Goal: Book appointment/travel/reservation

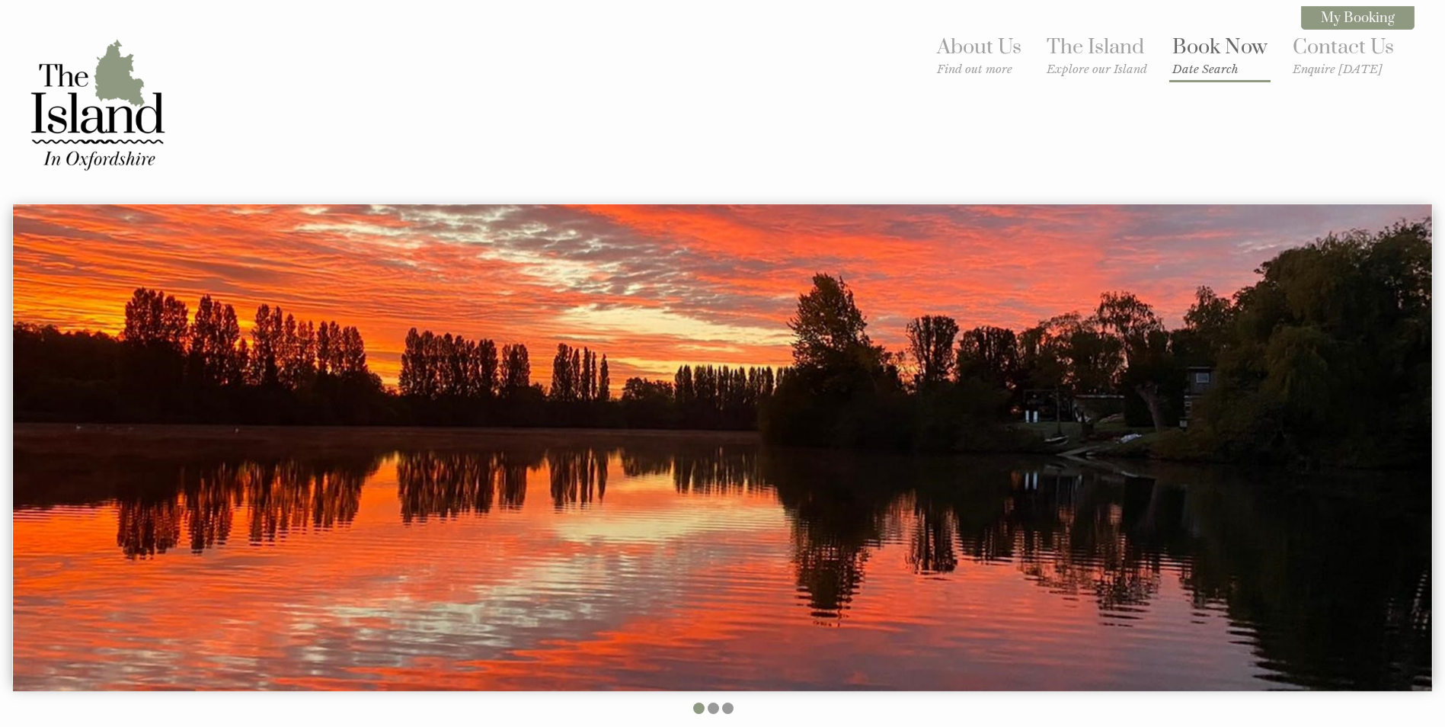
click at [1238, 49] on link "Book Now Date Search" at bounding box center [1219, 55] width 95 height 42
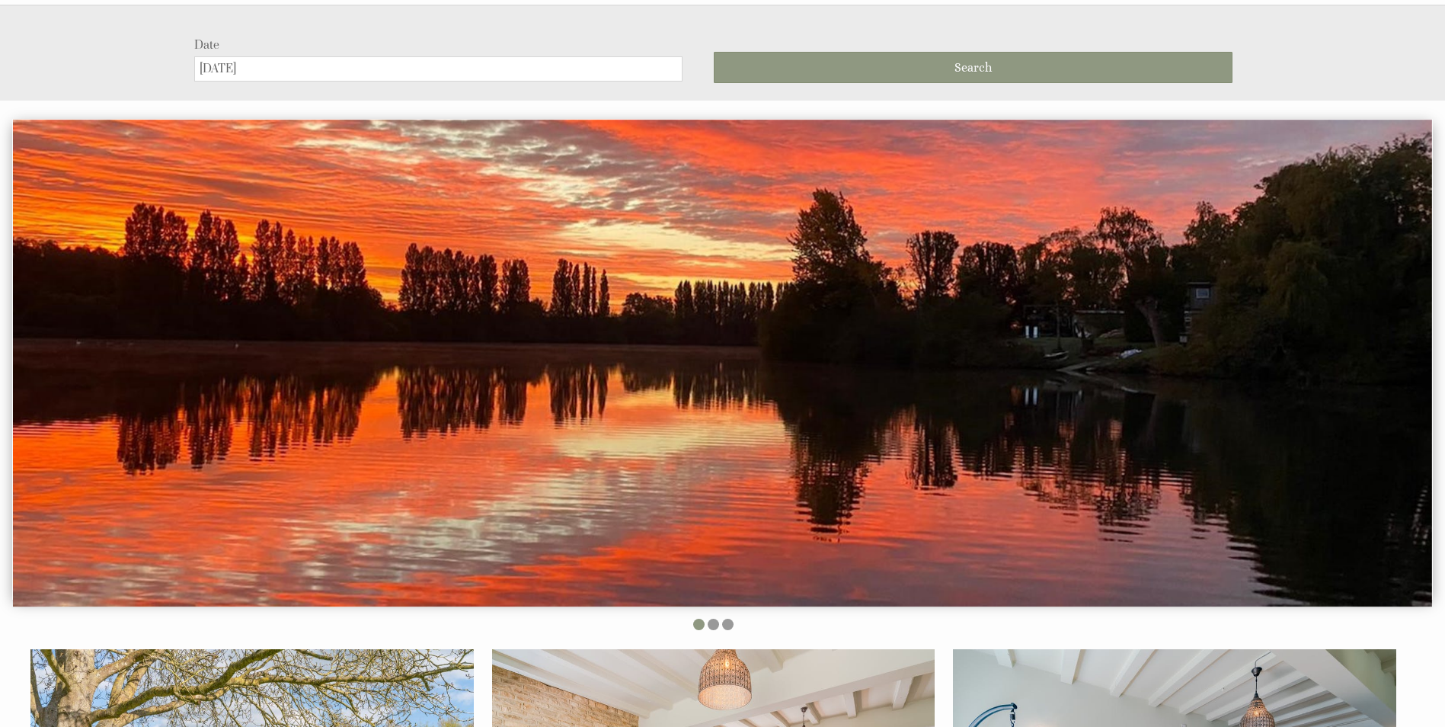
scroll to position [203, 0]
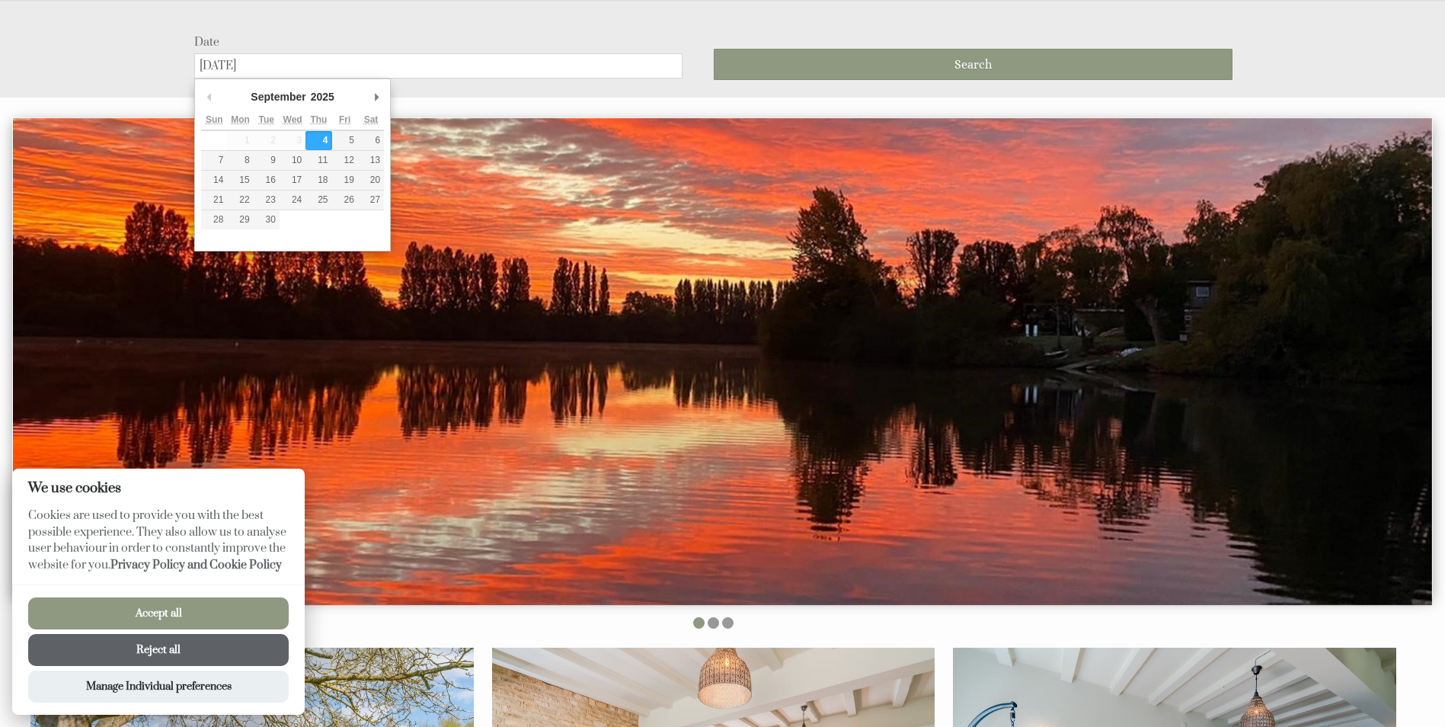
click at [501, 75] on input "[DATE]" at bounding box center [438, 65] width 488 height 25
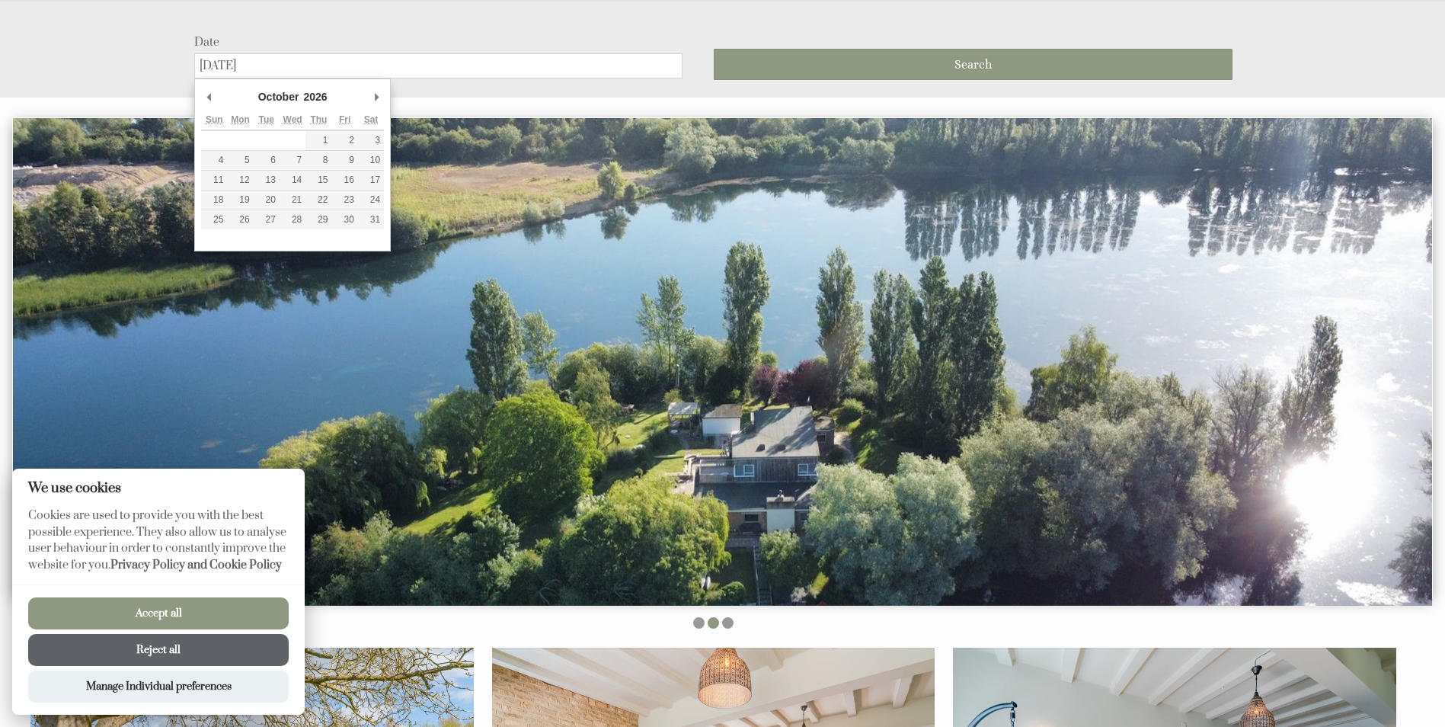
click at [199, 96] on div "October January February March April May June July August September October Nov…" at bounding box center [292, 164] width 196 height 173
type input "[DATE]"
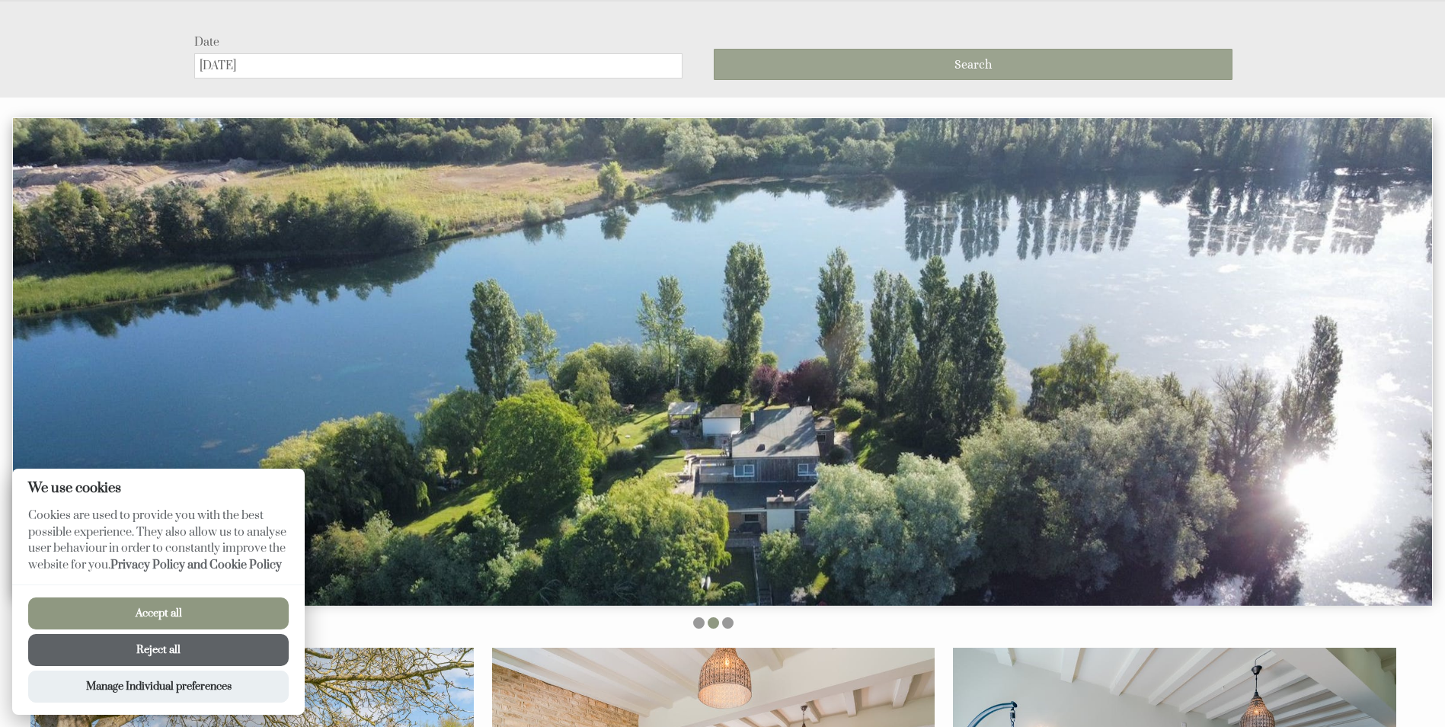
click at [903, 62] on button "Search" at bounding box center [973, 64] width 519 height 31
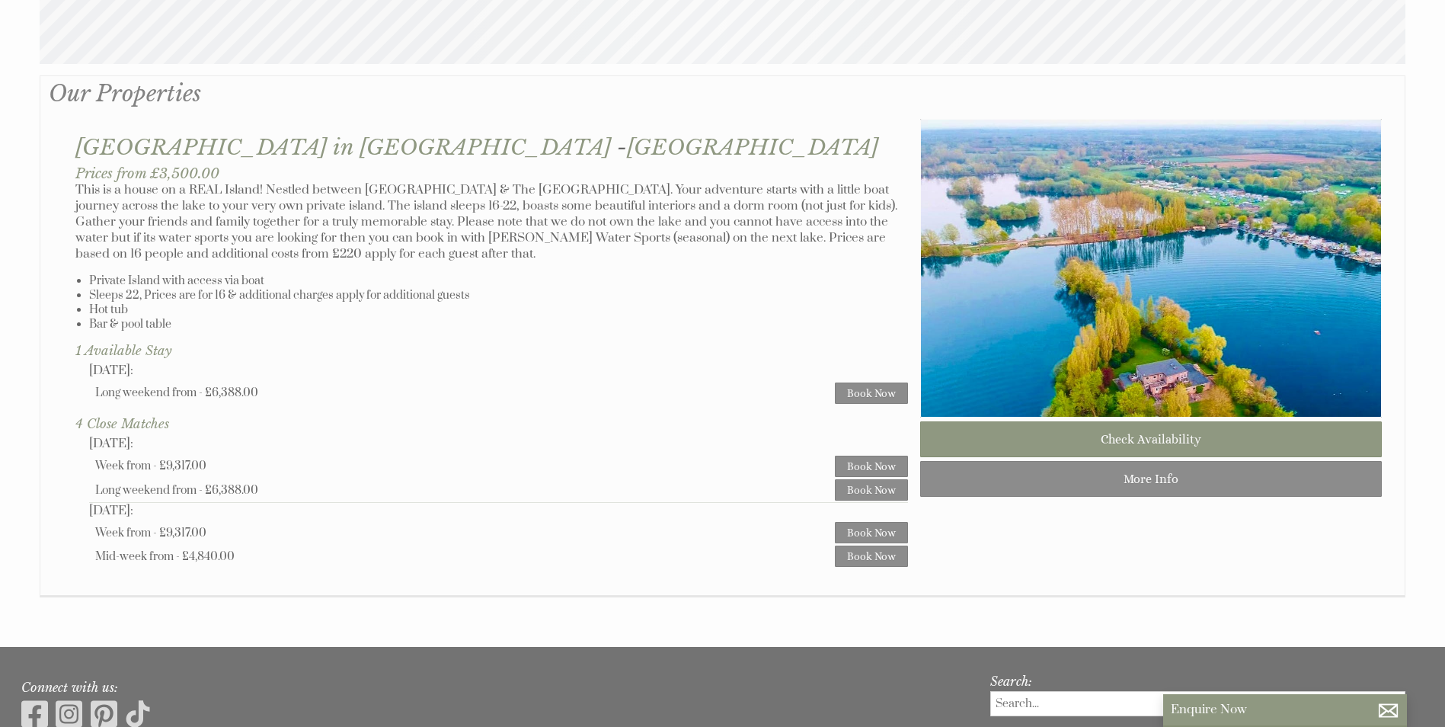
scroll to position [914, 0]
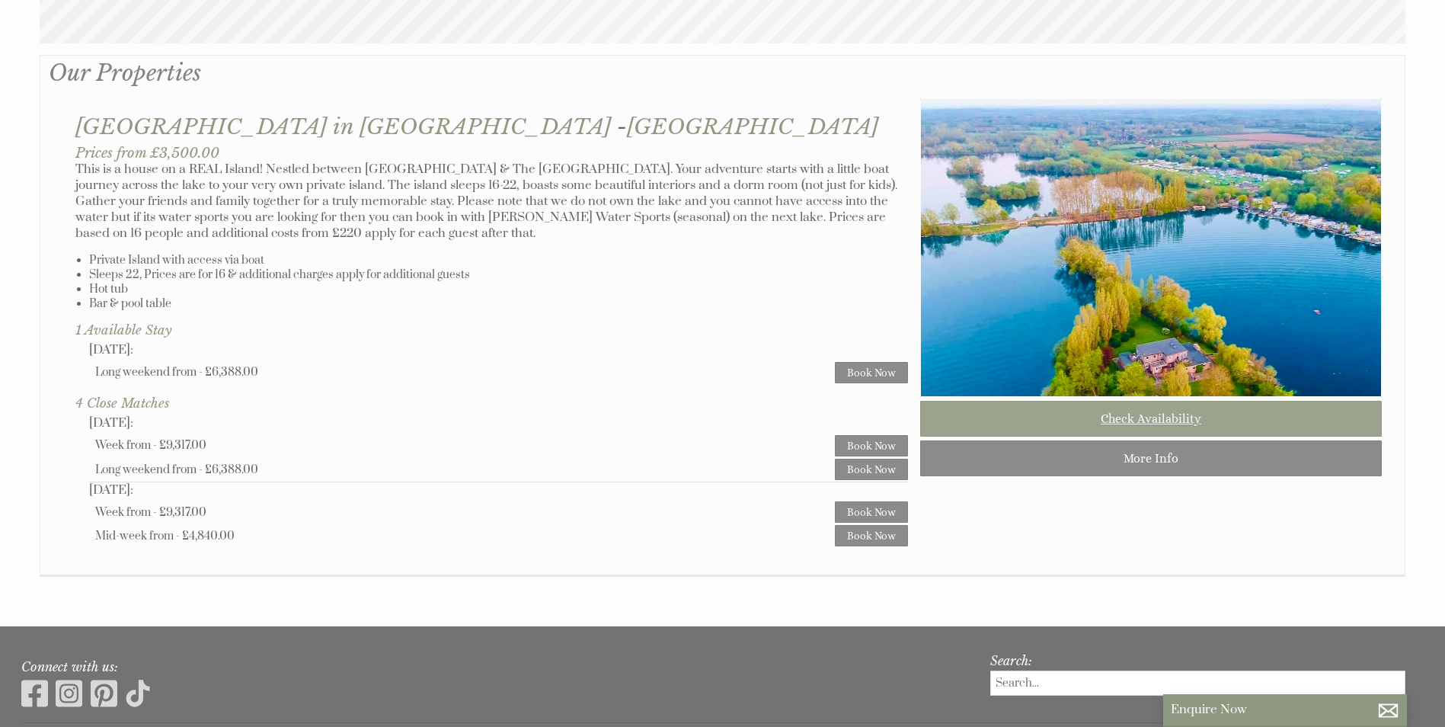
click at [1180, 435] on link "Check Availability" at bounding box center [1151, 419] width 462 height 36
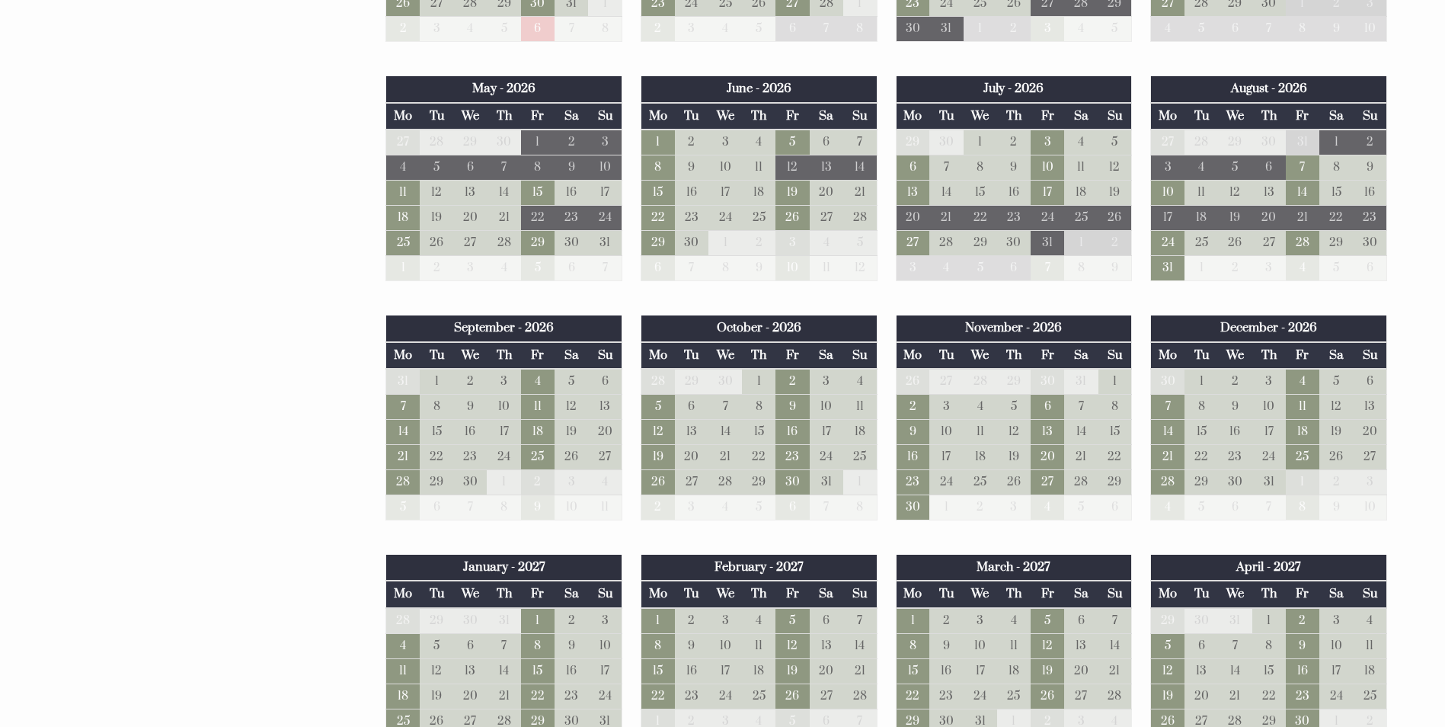
scroll to position [1142, 0]
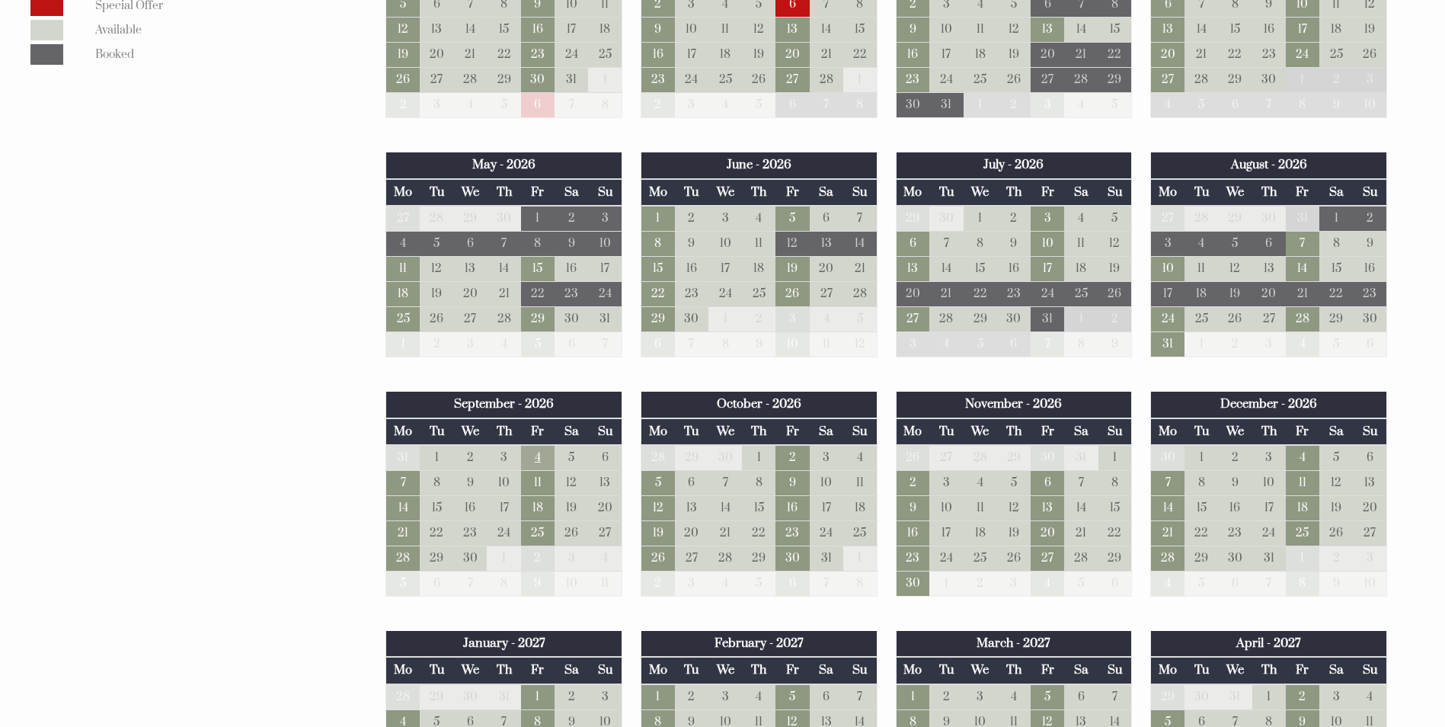
click at [535, 457] on td "4" at bounding box center [538, 458] width 34 height 26
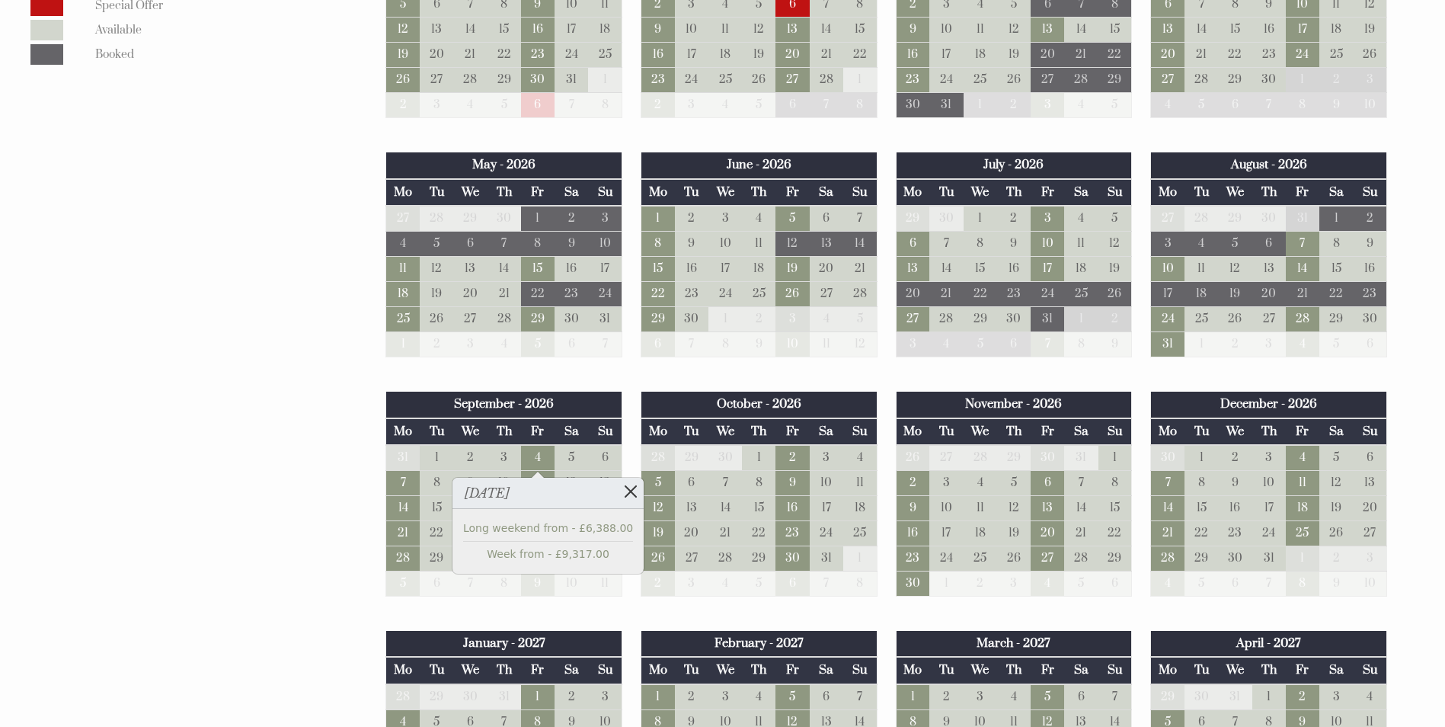
click at [617, 490] on link at bounding box center [630, 490] width 27 height 27
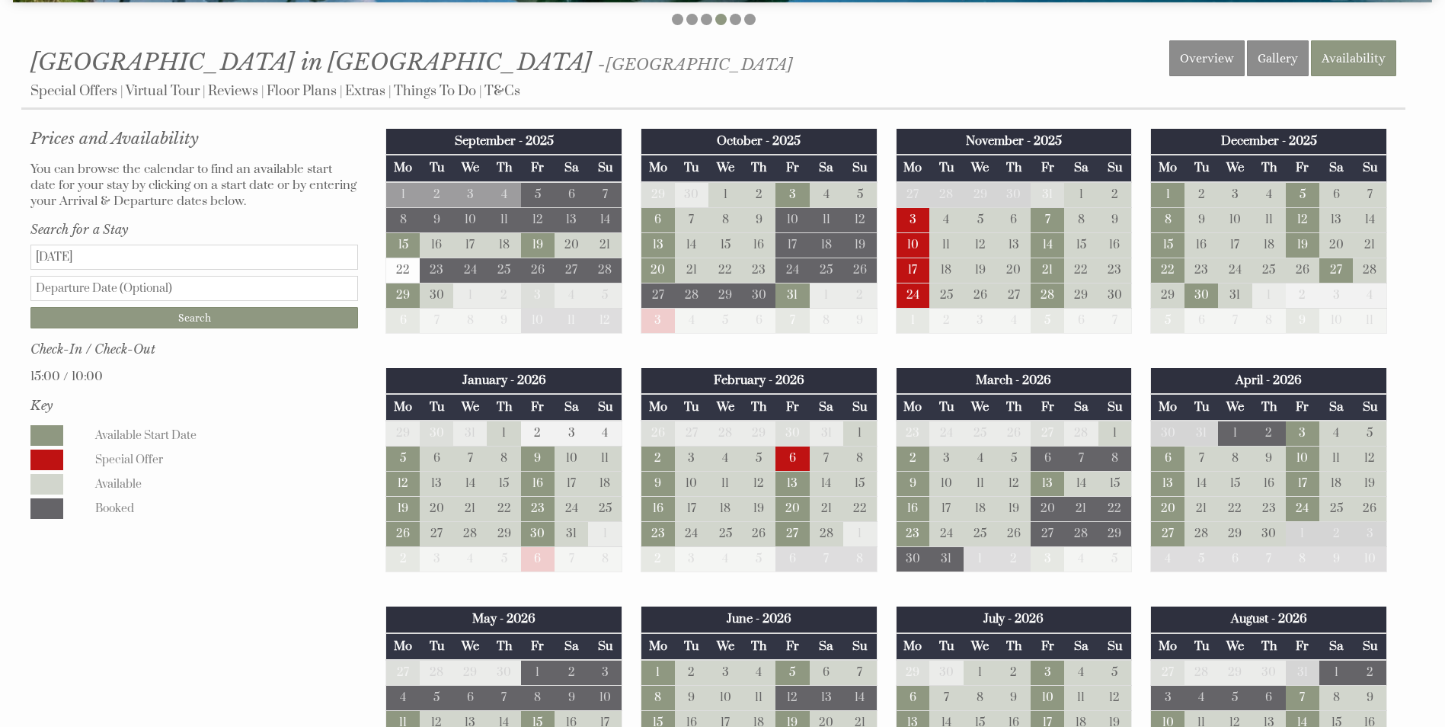
scroll to position [685, 0]
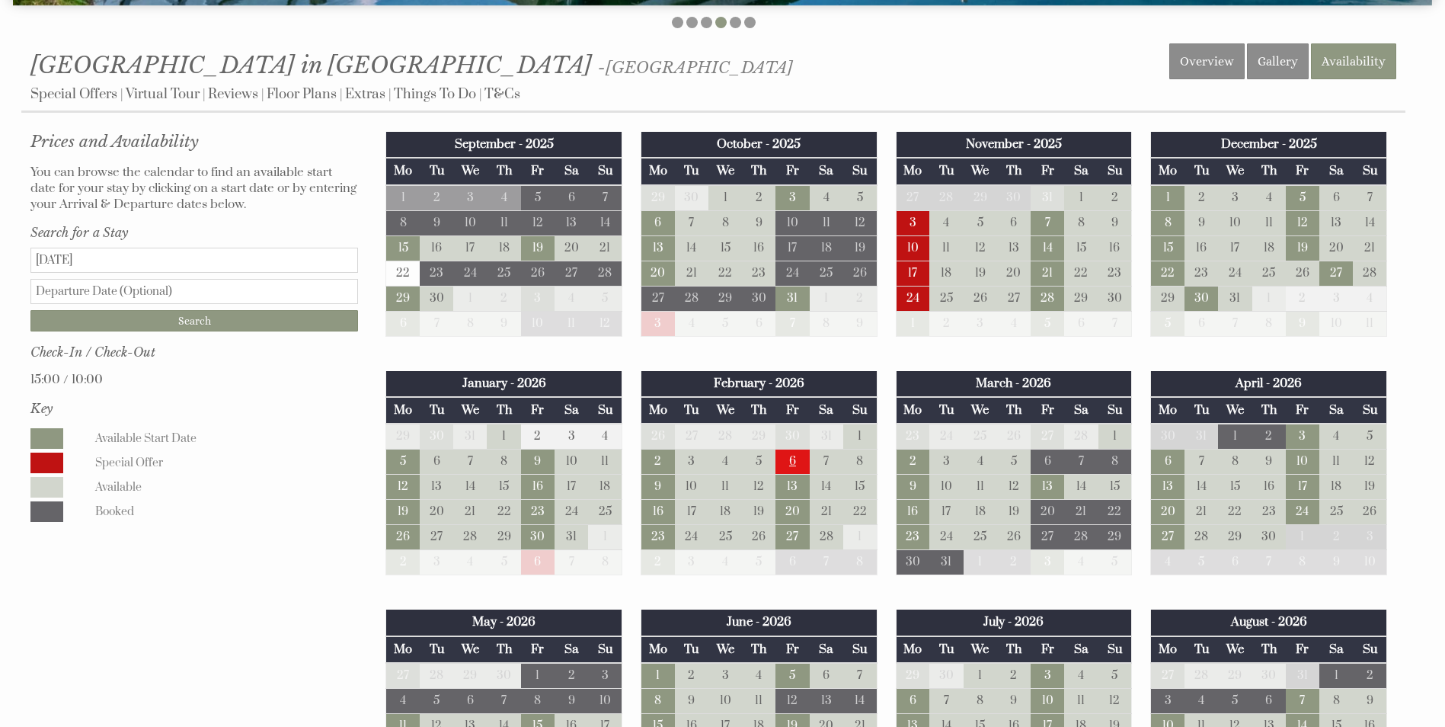
click at [799, 465] on td "6" at bounding box center [792, 461] width 34 height 25
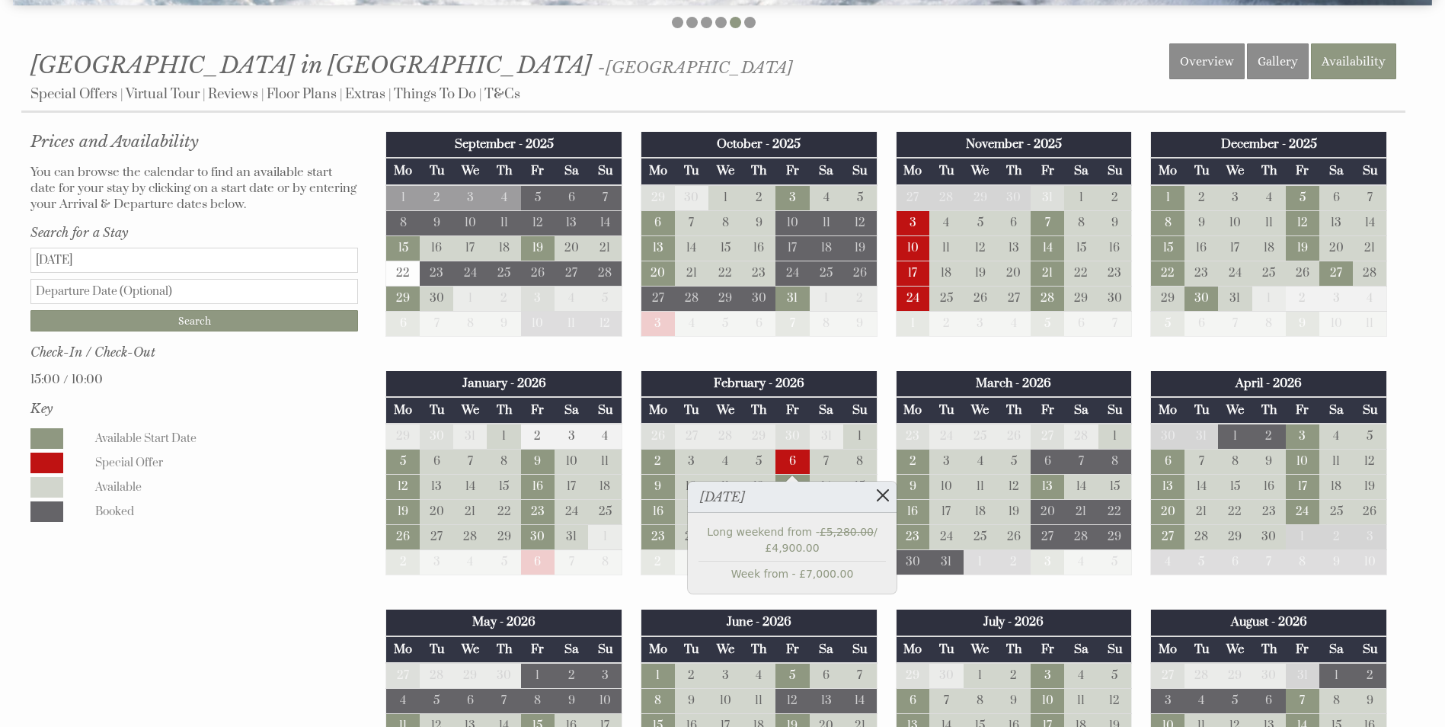
click at [885, 492] on link at bounding box center [883, 494] width 27 height 27
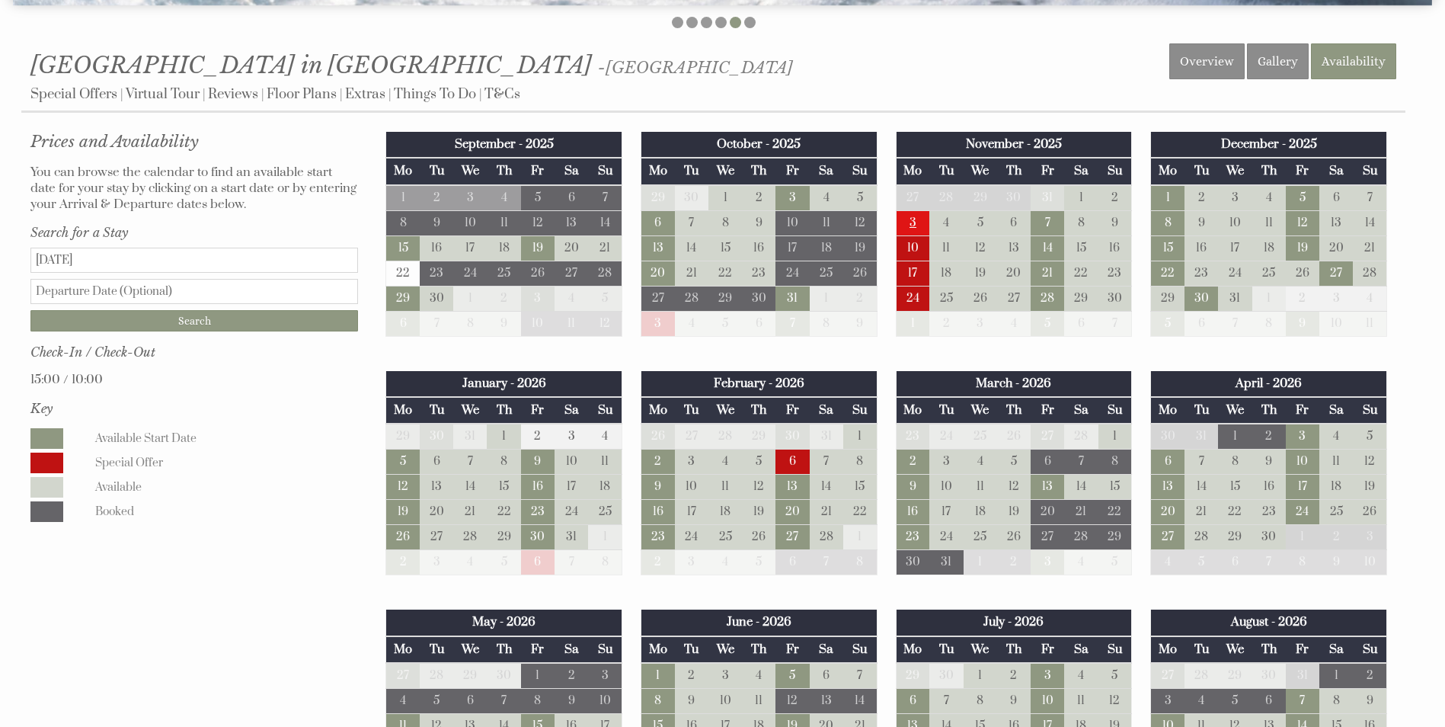
click at [920, 225] on td "3" at bounding box center [913, 222] width 34 height 25
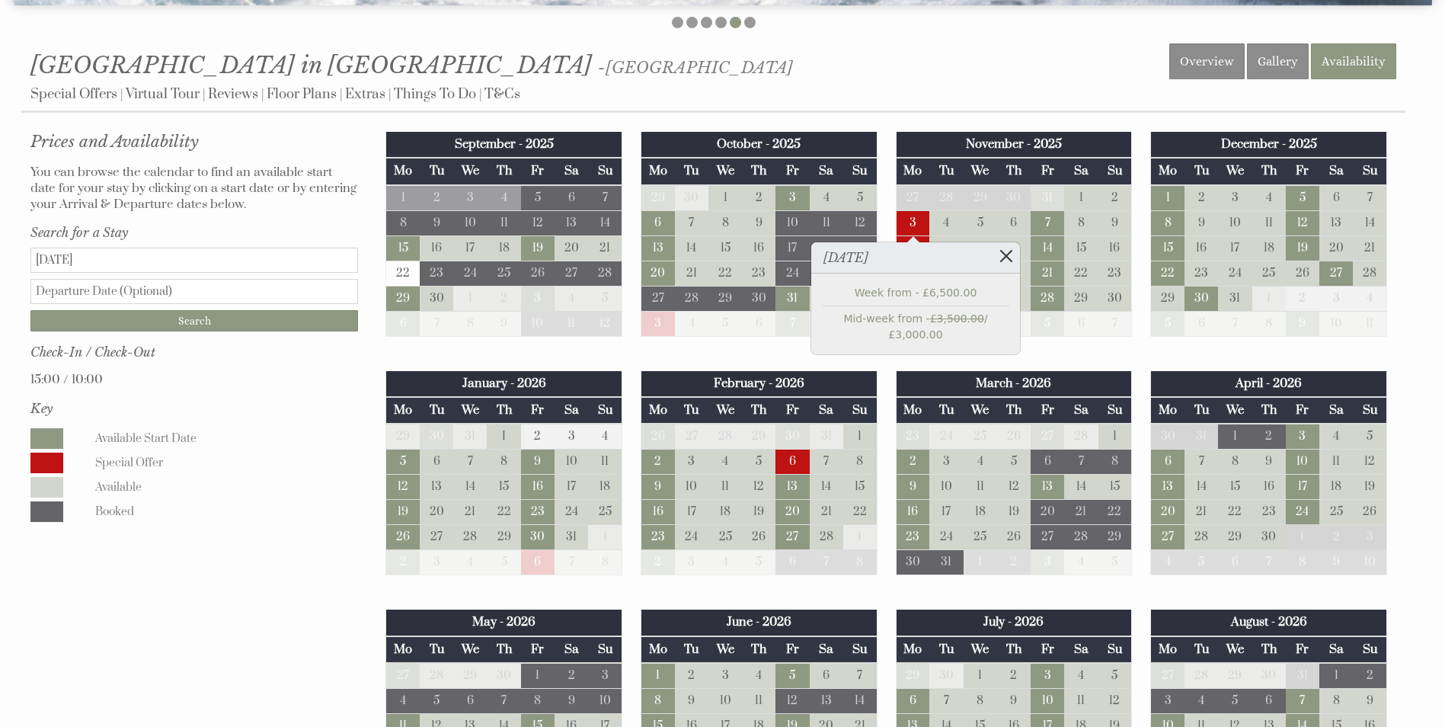
click at [1003, 259] on link at bounding box center [1006, 255] width 27 height 27
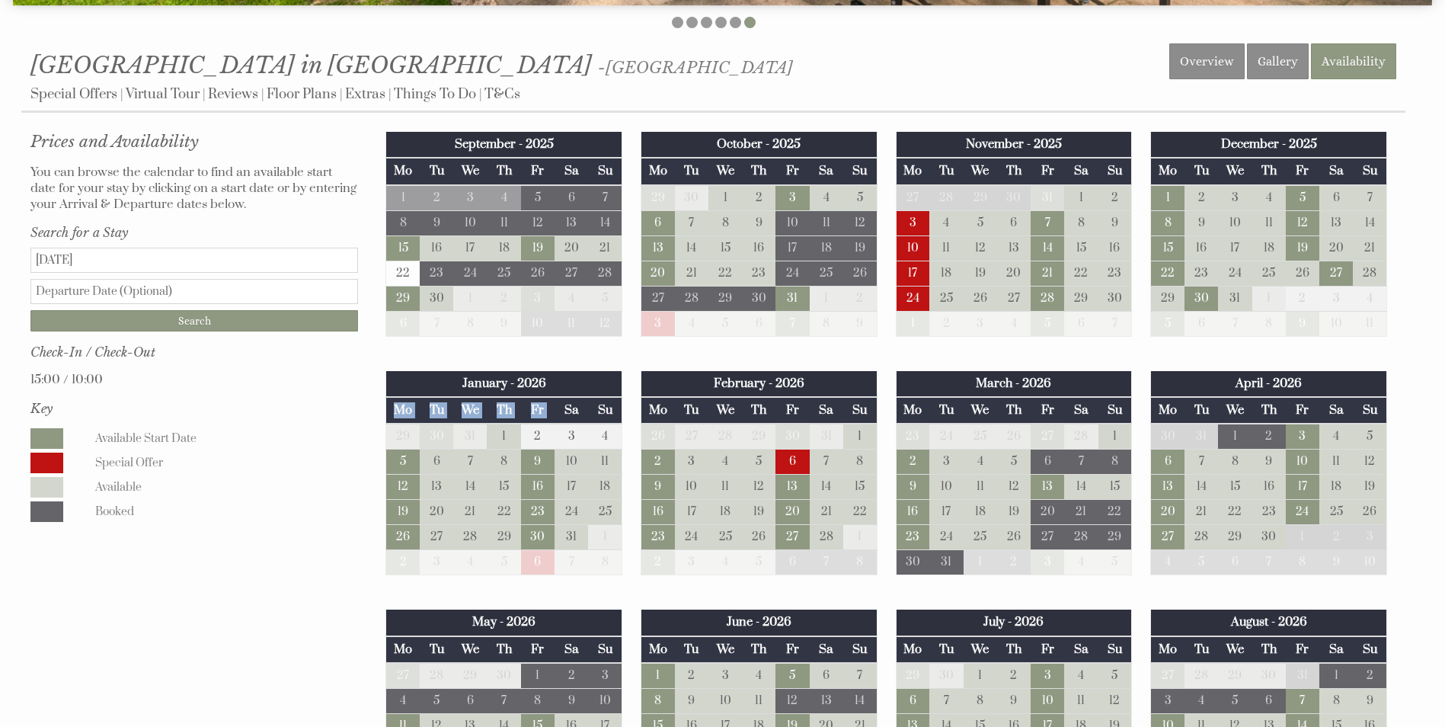
drag, startPoint x: 557, startPoint y: 406, endPoint x: 569, endPoint y: 406, distance: 11.4
click at [563, 406] on thead "January - 2026 Mo Tu We Th Fr Sa Su" at bounding box center [504, 397] width 236 height 53
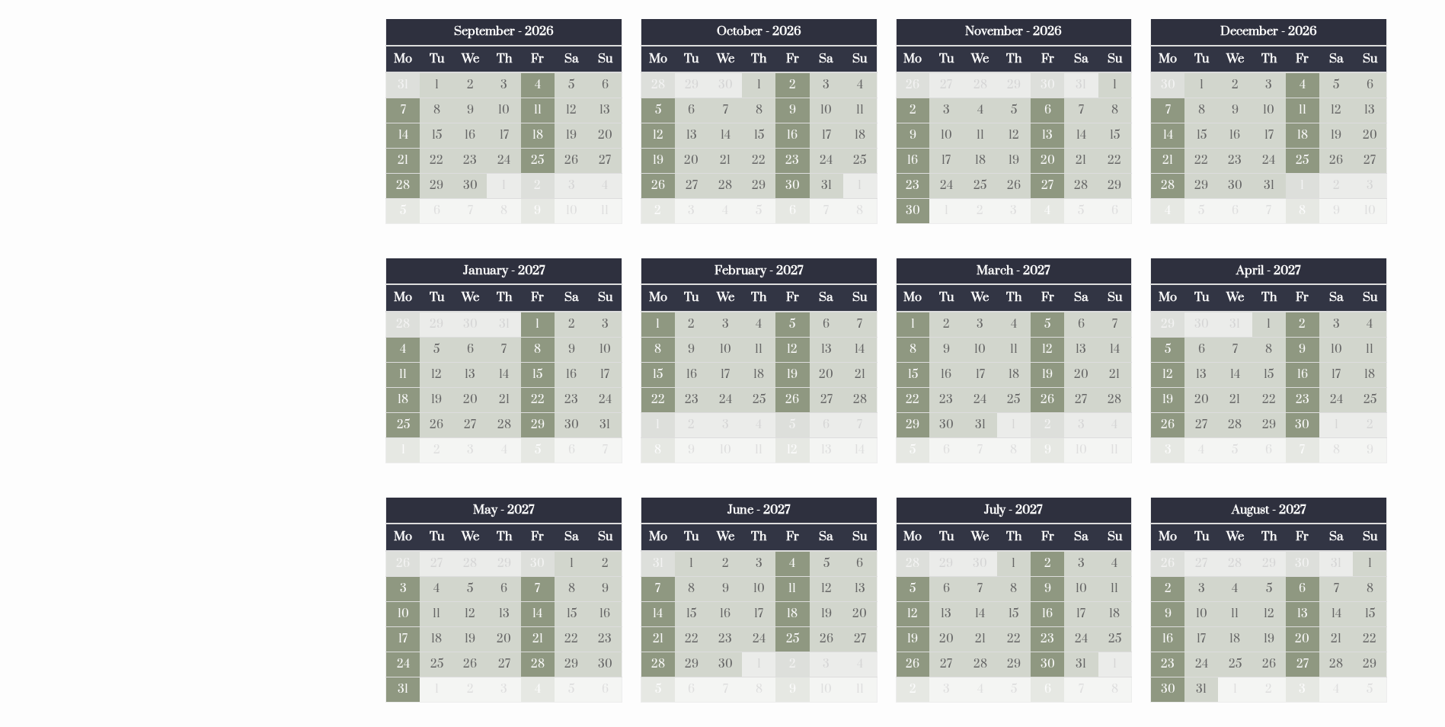
scroll to position [1523, 0]
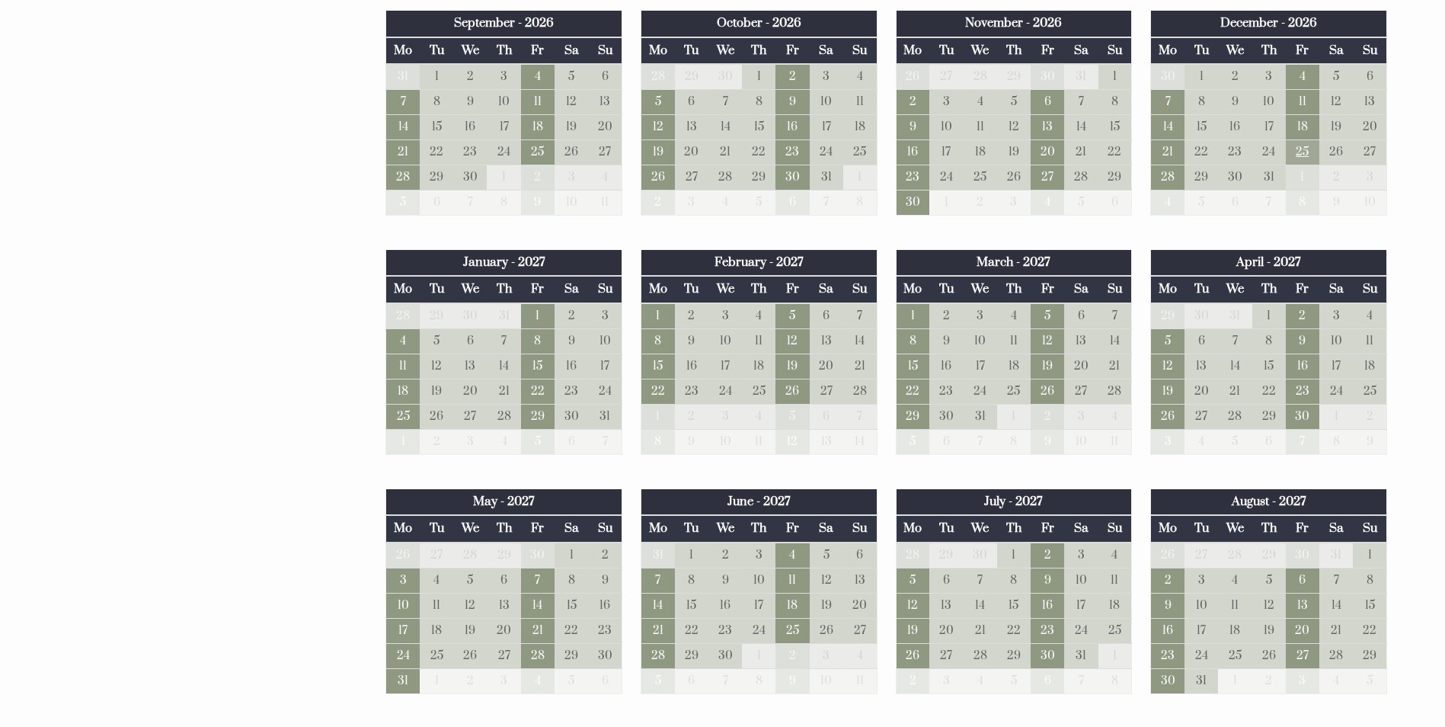
click at [1309, 145] on td "25" at bounding box center [1303, 152] width 34 height 25
click at [1304, 129] on td "18" at bounding box center [1303, 127] width 34 height 25
click at [785, 361] on td "19" at bounding box center [792, 365] width 34 height 25
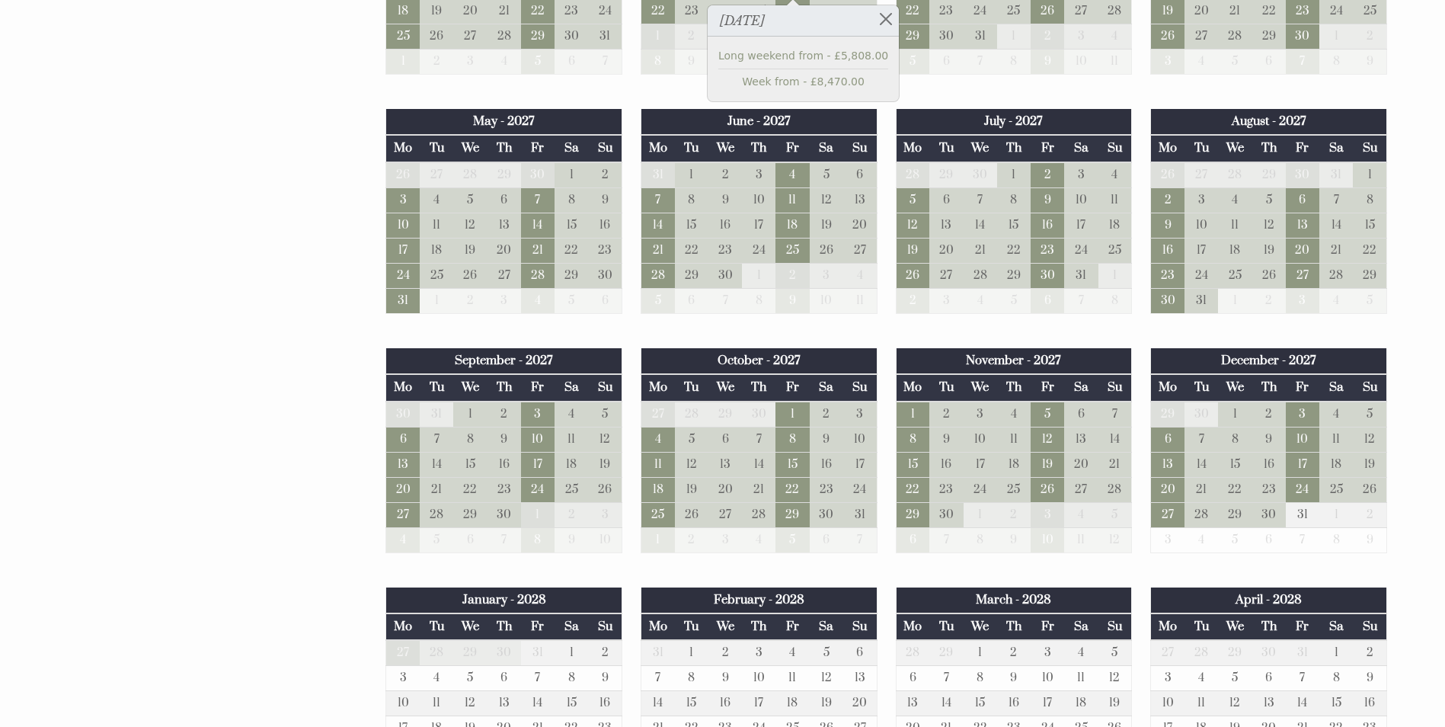
scroll to position [1904, 0]
click at [915, 500] on td "22" at bounding box center [913, 488] width 34 height 25
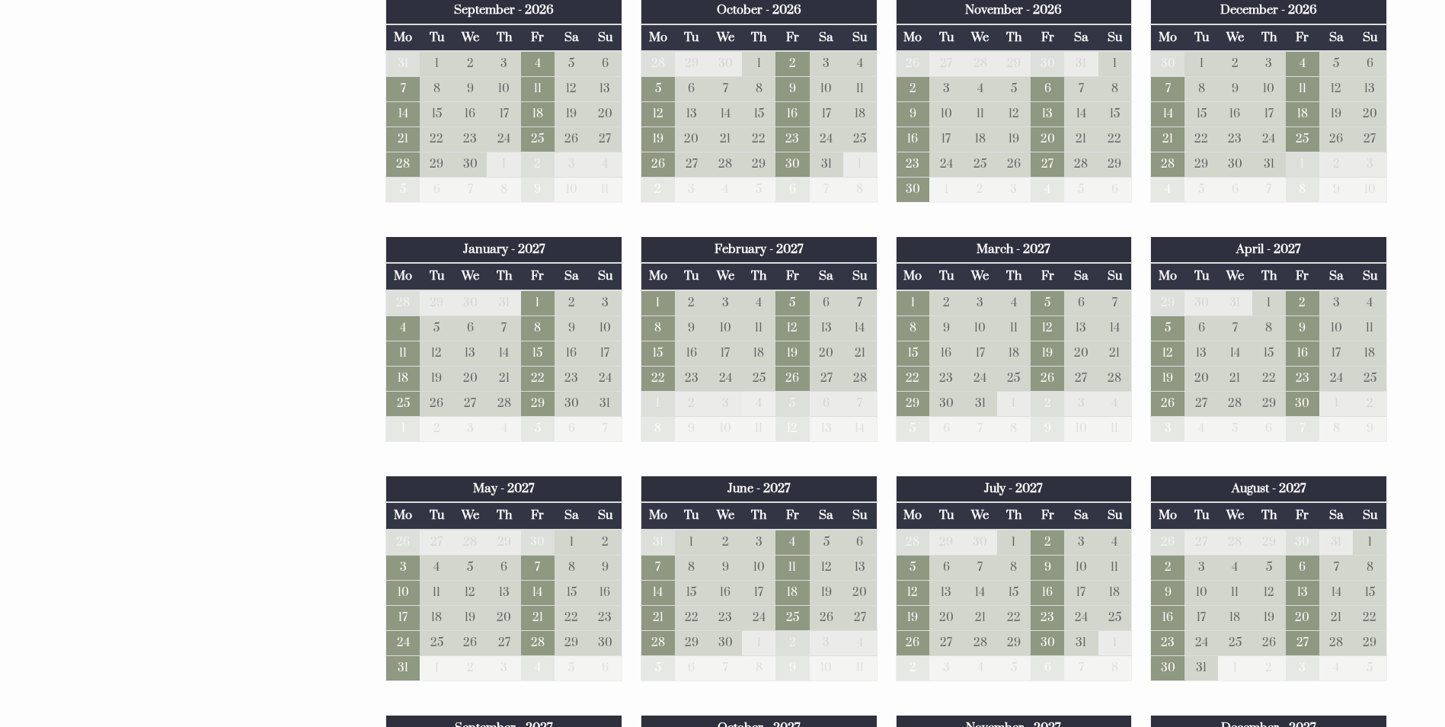
scroll to position [1523, 0]
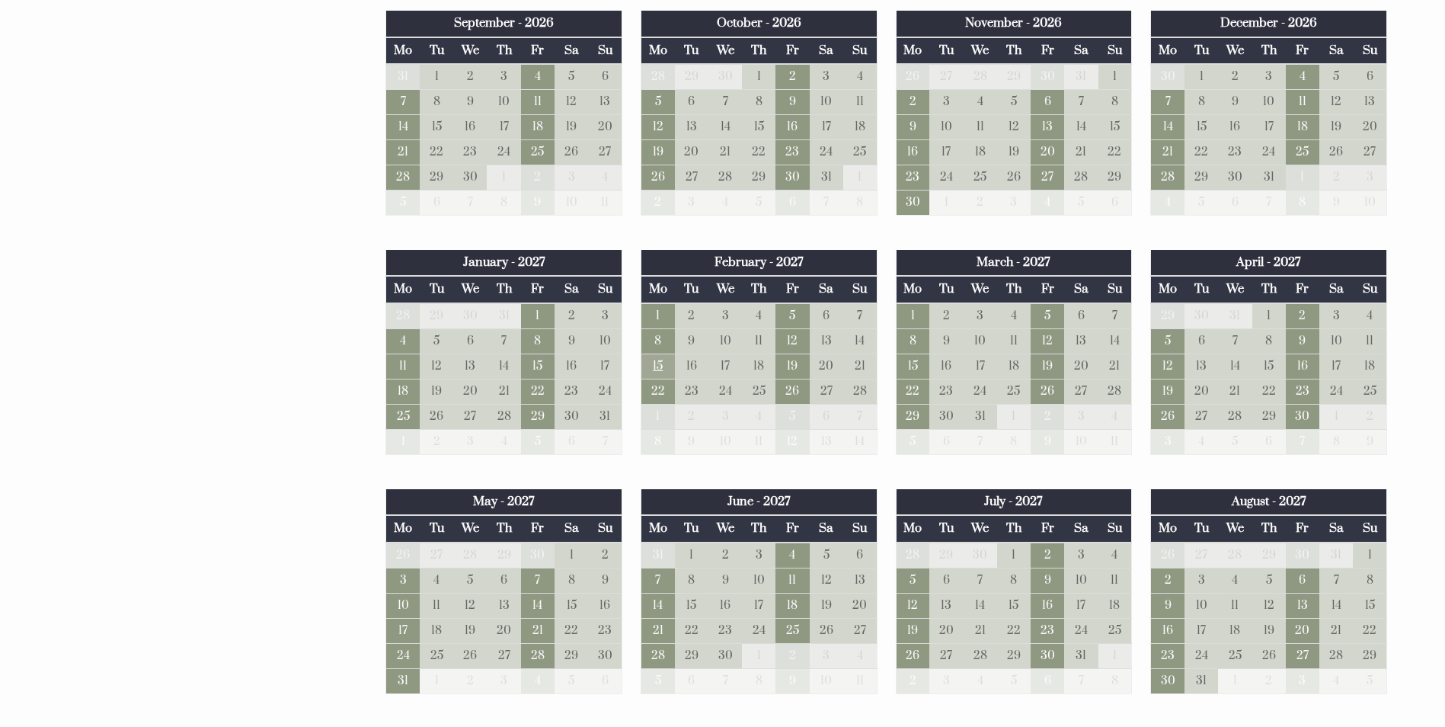
click at [663, 367] on td "15" at bounding box center [657, 365] width 34 height 25
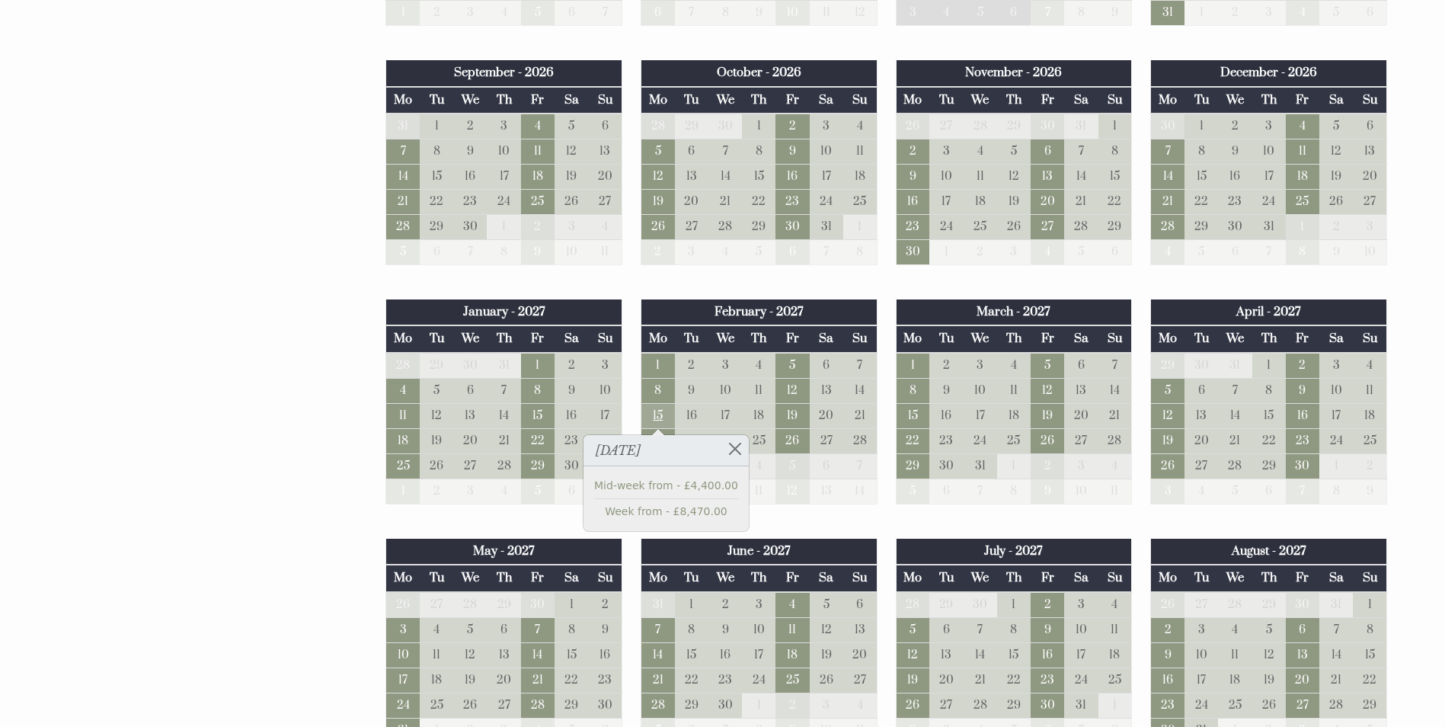
scroll to position [1447, 0]
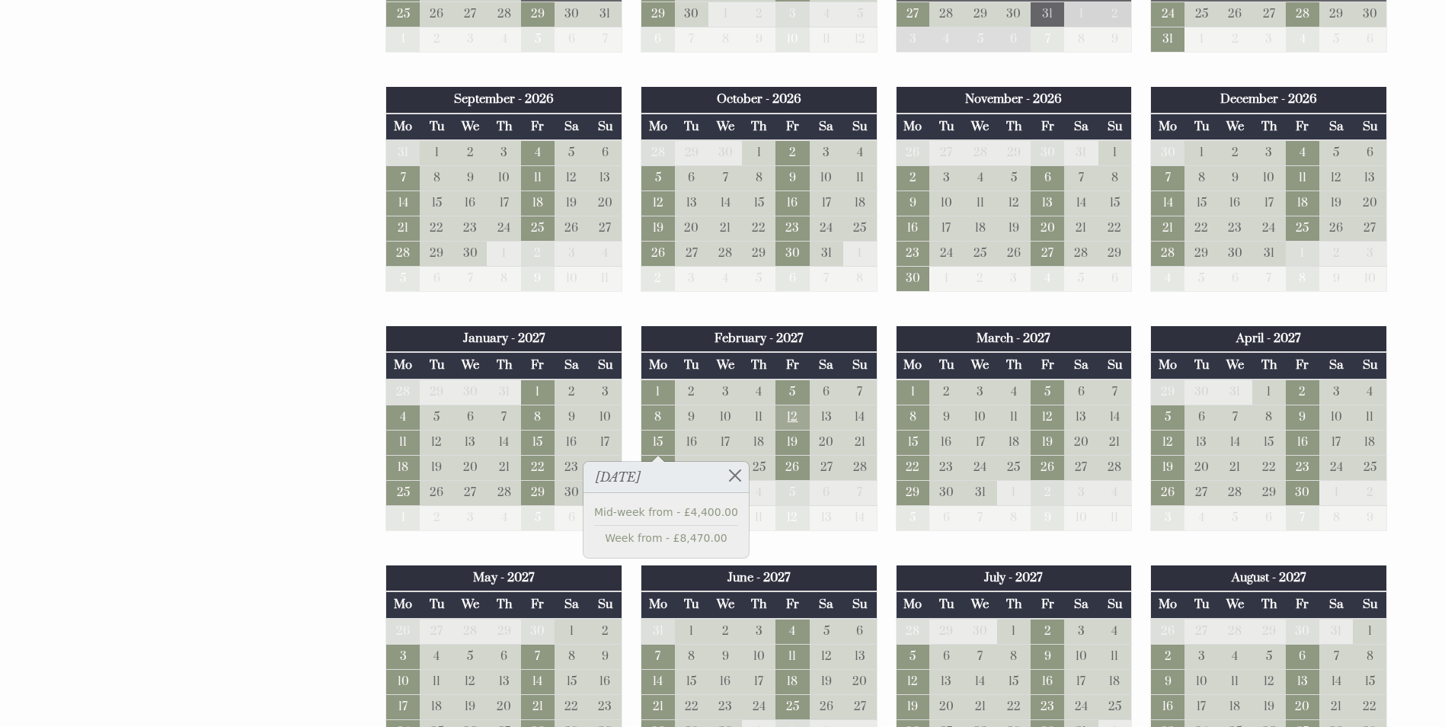
click at [801, 420] on td "12" at bounding box center [792, 416] width 34 height 25
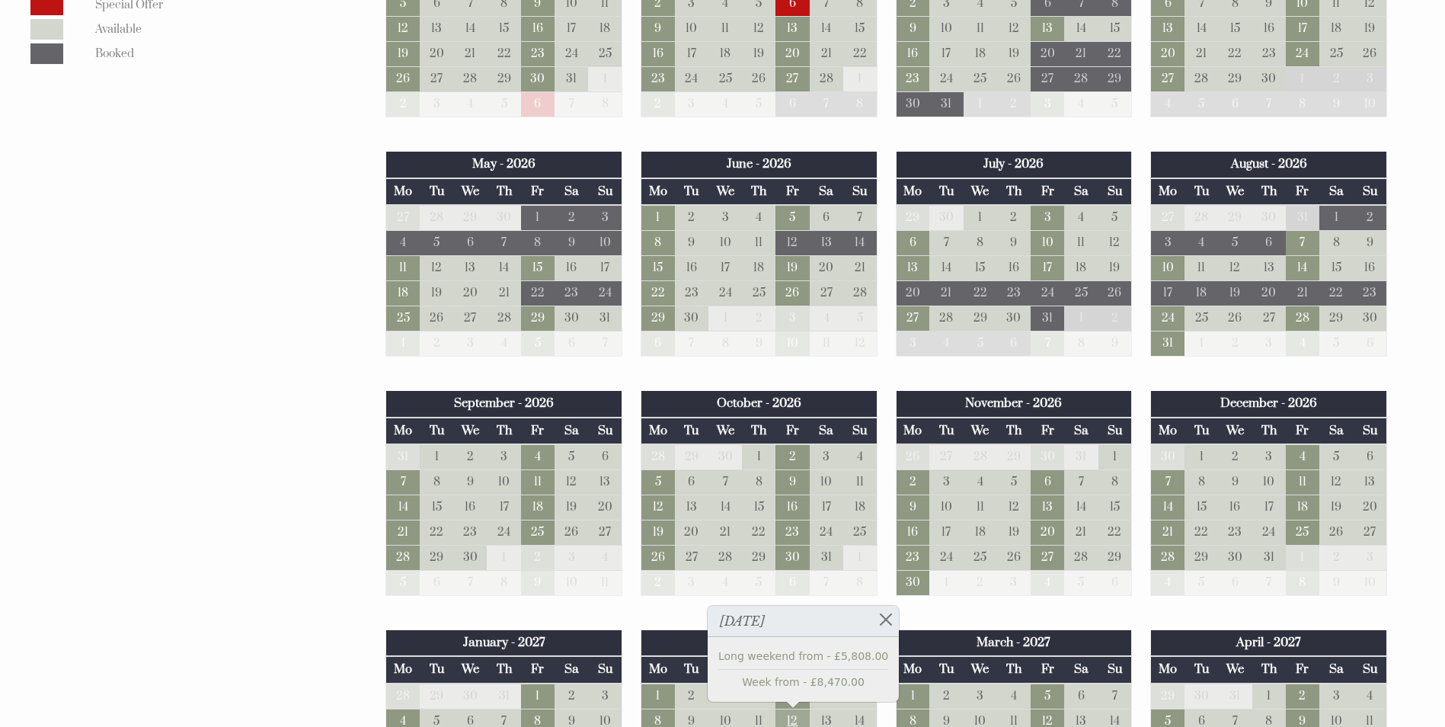
scroll to position [1142, 0]
click at [531, 487] on td "11" at bounding box center [538, 483] width 34 height 25
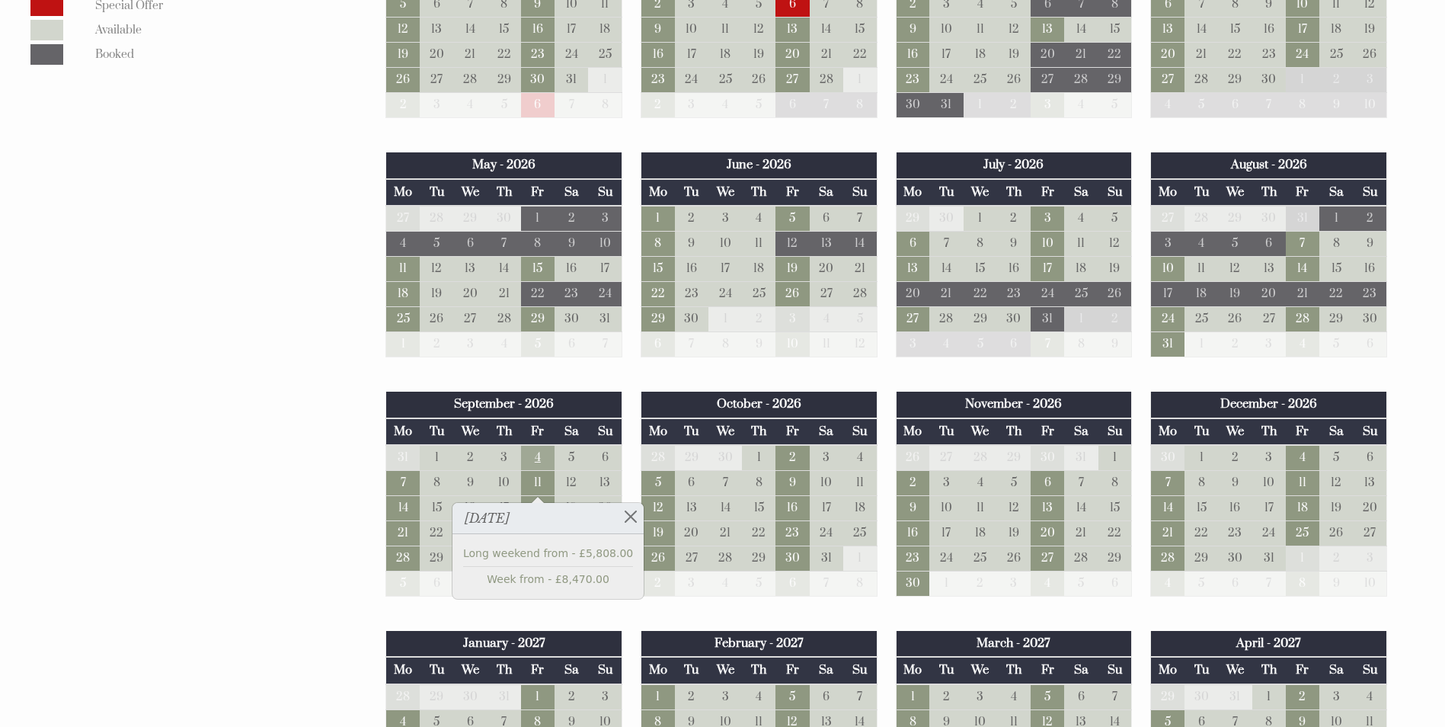
click at [532, 455] on td "4" at bounding box center [538, 458] width 34 height 26
click at [546, 476] on td "11" at bounding box center [538, 483] width 34 height 25
click at [548, 500] on td "18" at bounding box center [538, 508] width 34 height 25
click at [550, 522] on td "25" at bounding box center [538, 533] width 34 height 25
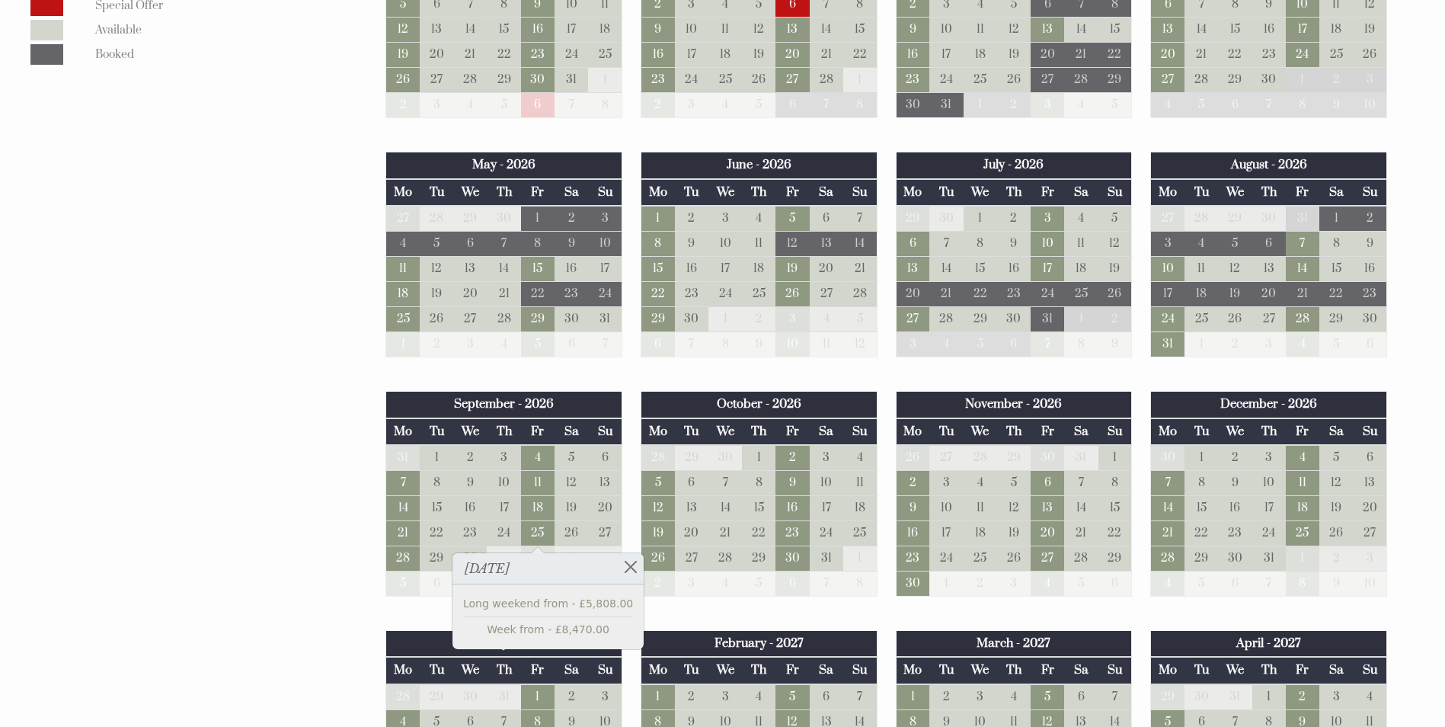
click at [550, 551] on td "2" at bounding box center [538, 558] width 34 height 25
click at [794, 450] on td "2" at bounding box center [792, 458] width 34 height 26
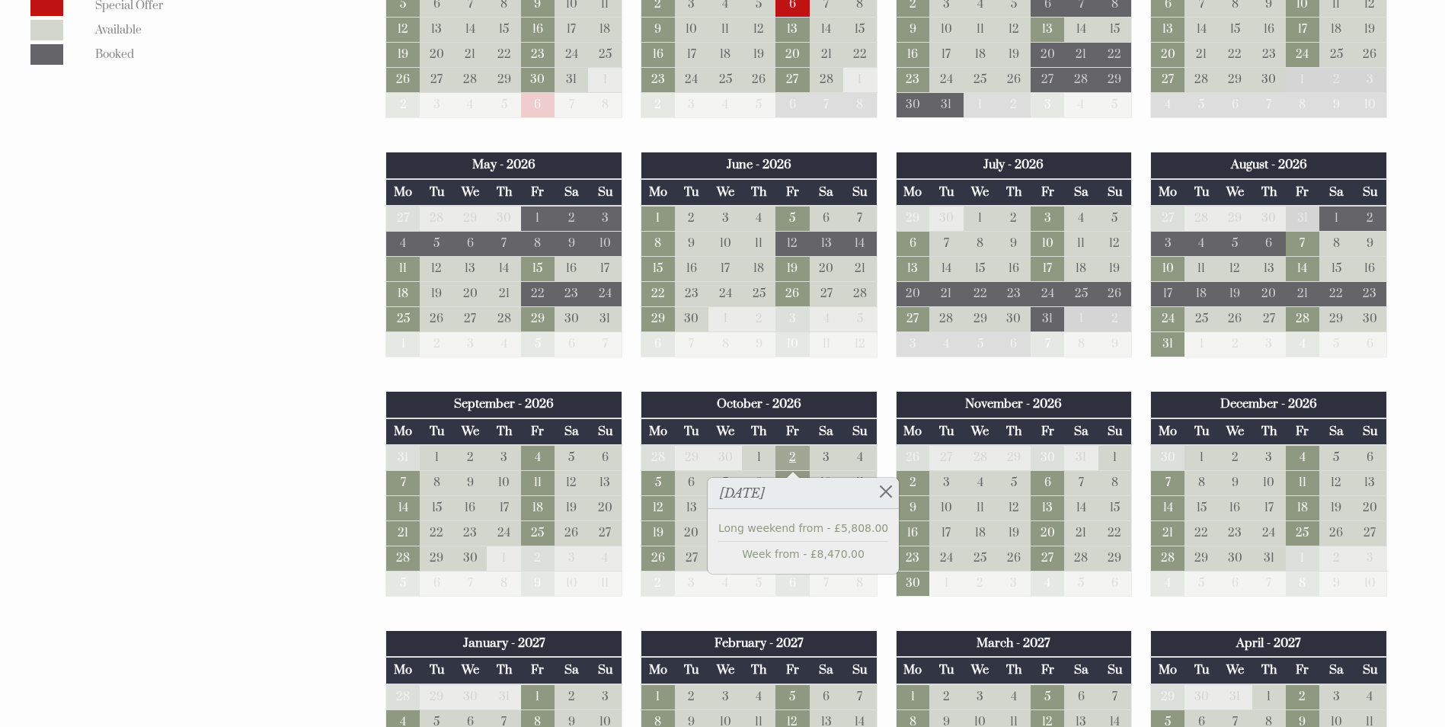
click at [797, 455] on td "2" at bounding box center [792, 458] width 34 height 26
click at [800, 468] on td "2" at bounding box center [792, 458] width 34 height 26
click at [801, 469] on td "2" at bounding box center [792, 458] width 34 height 26
click at [801, 471] on td "9" at bounding box center [792, 483] width 34 height 25
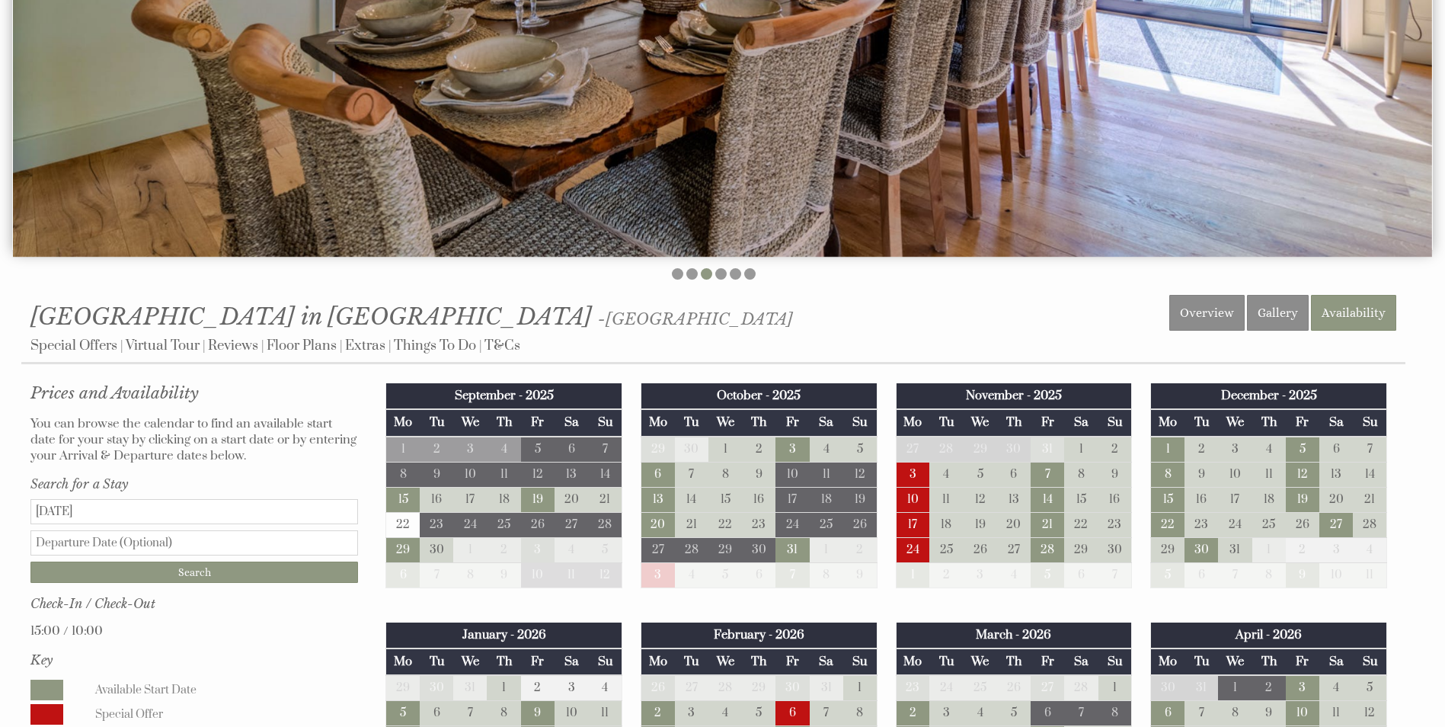
scroll to position [76, 0]
